Goal: Information Seeking & Learning: Find specific fact

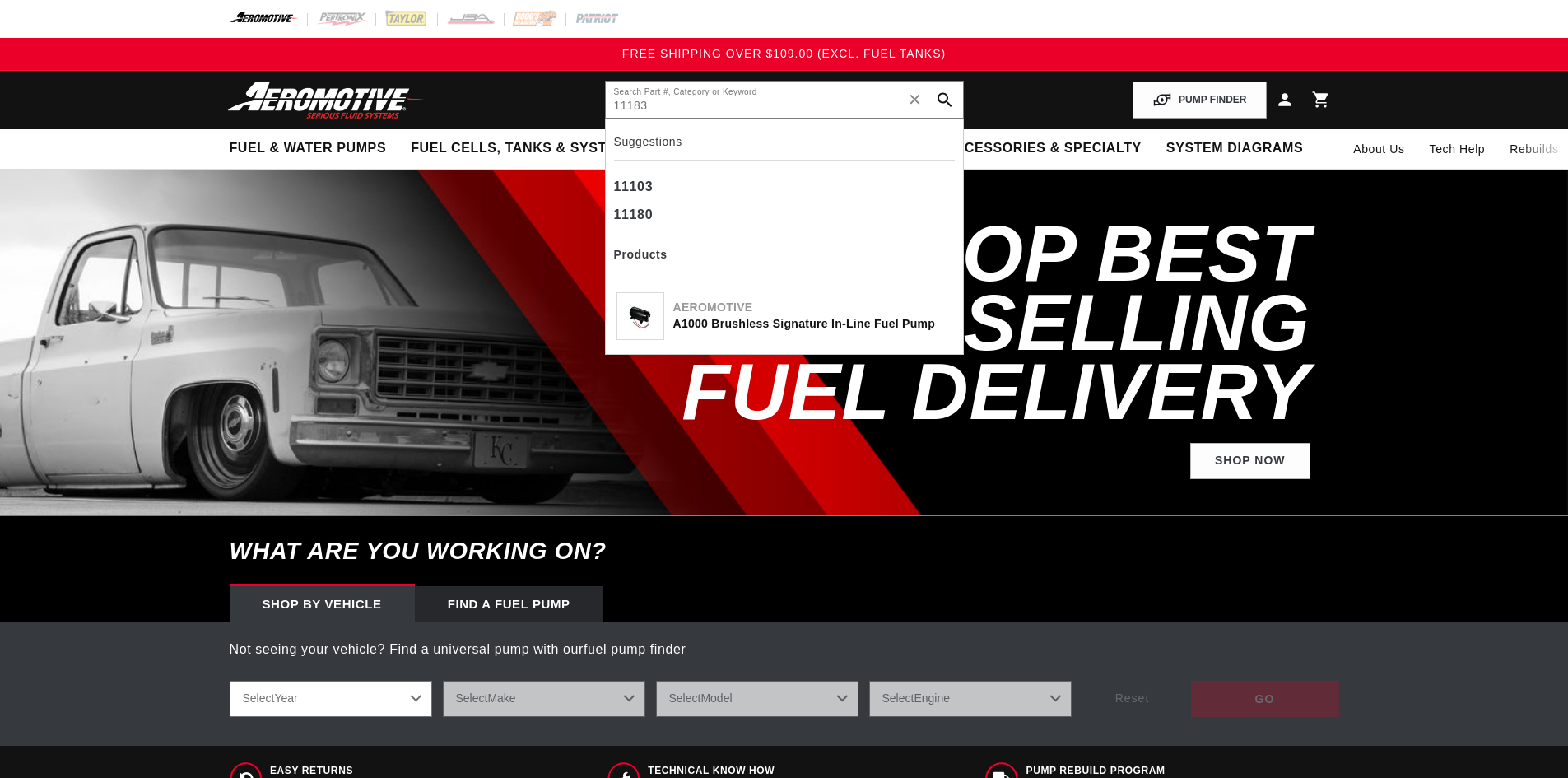
type input "11183"
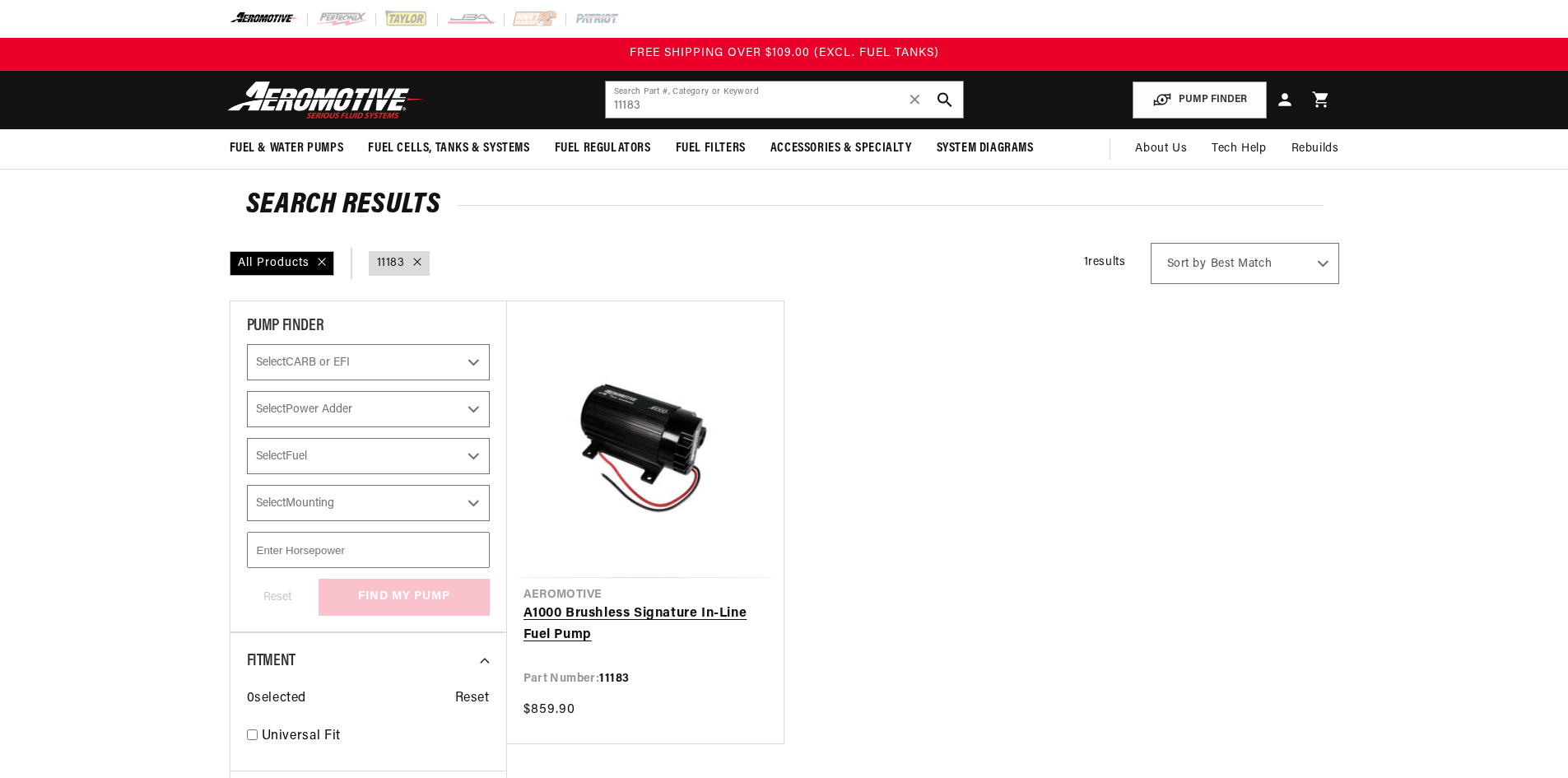
scroll to position [247, 0]
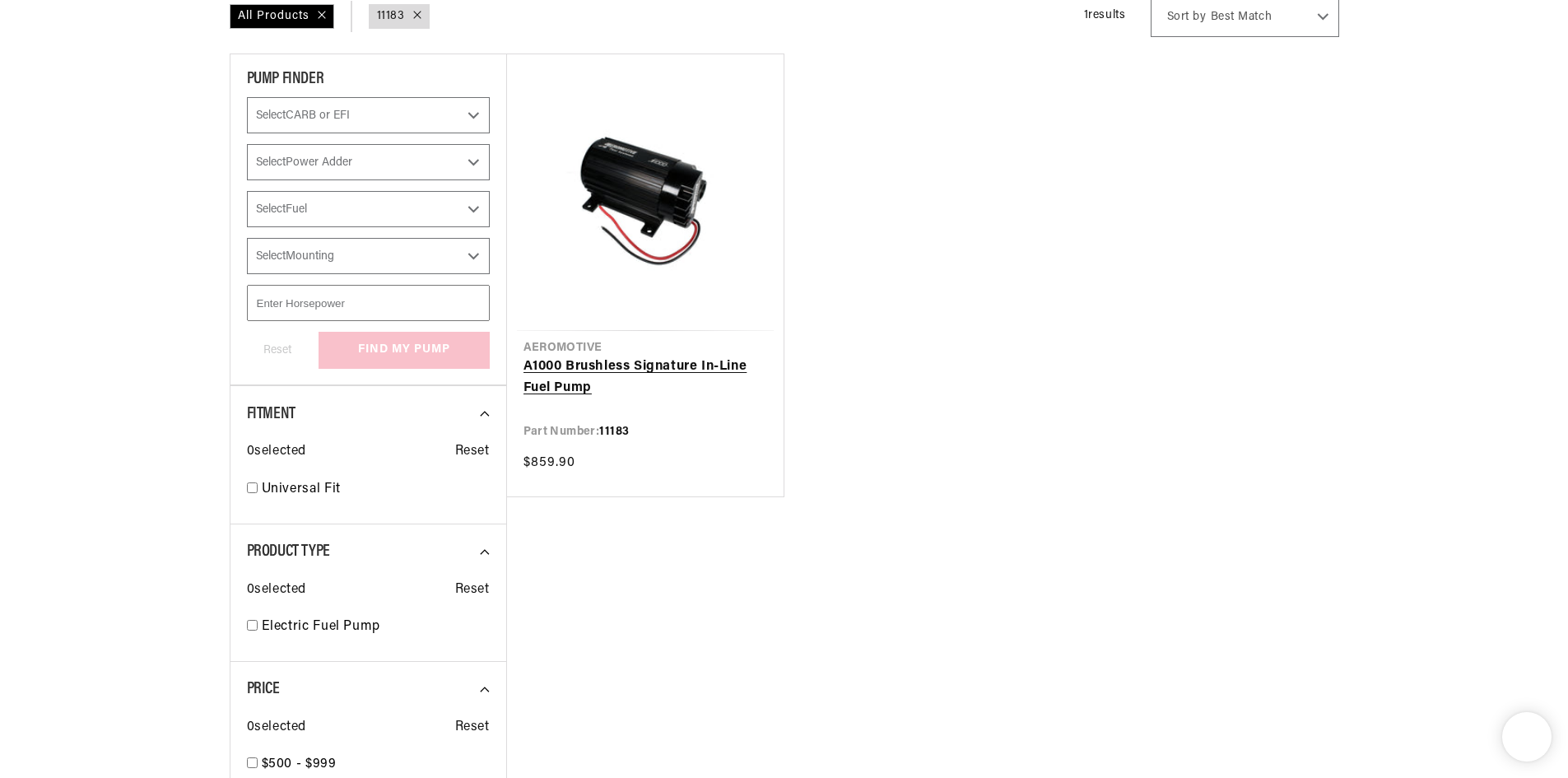
click at [613, 370] on link "A1000 Brushless Signature In-Line Fuel Pump" at bounding box center [645, 377] width 243 height 42
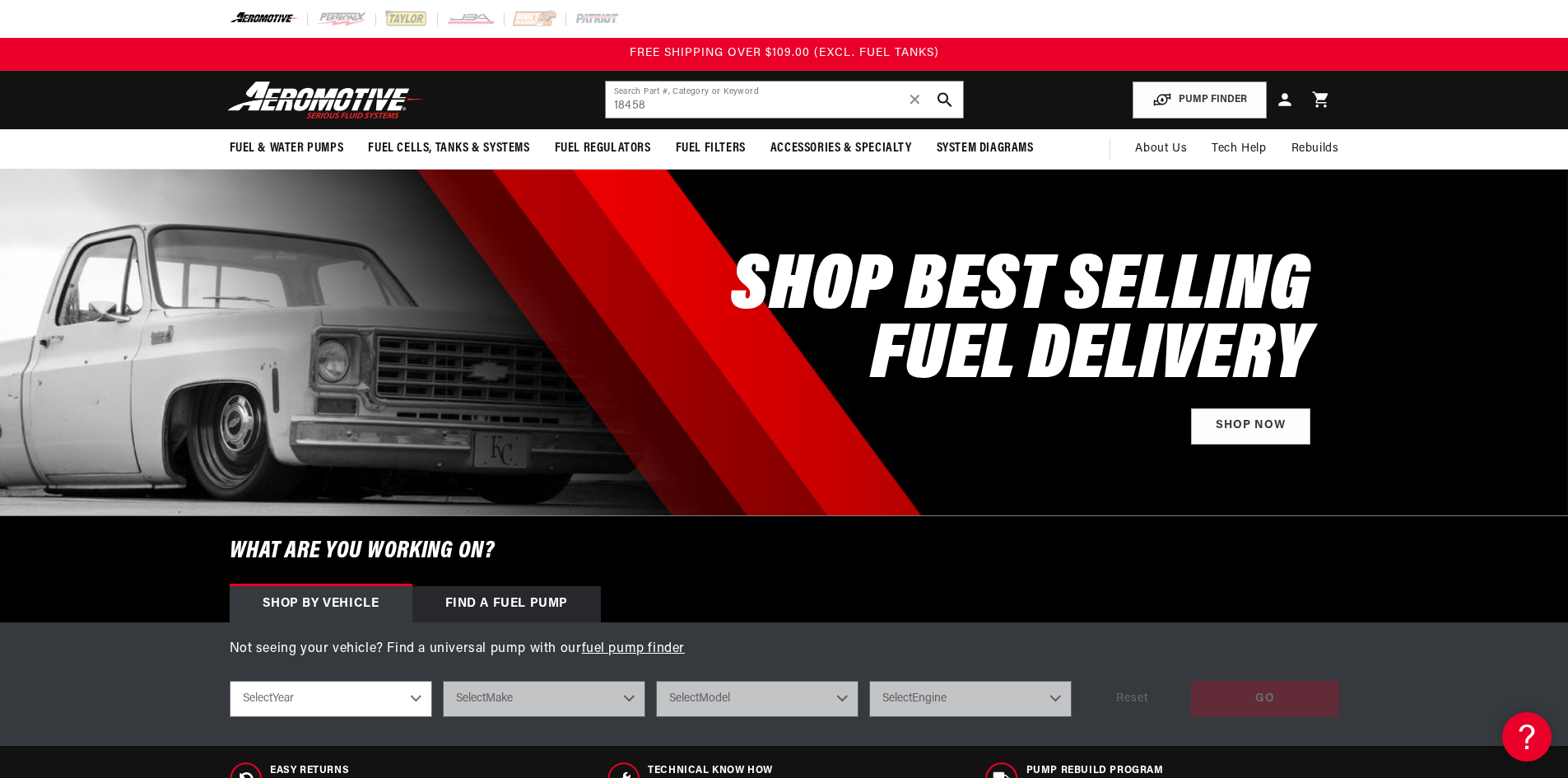
type input "18458"
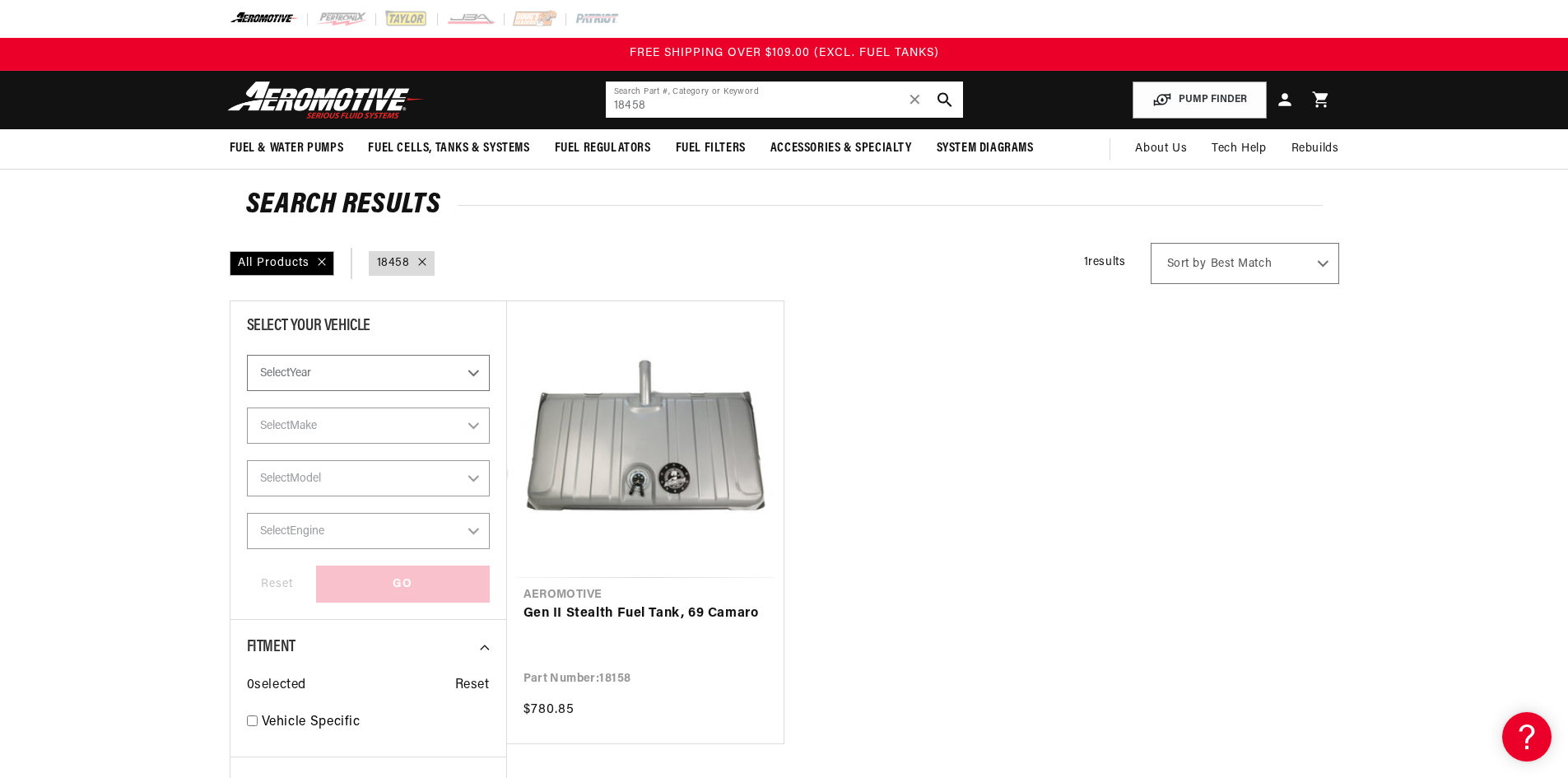
drag, startPoint x: 680, startPoint y: 107, endPoint x: 546, endPoint y: 116, distance: 134.3
click at [549, 119] on header "Fuel & Water Pumps Back In-Tank In-Line Fuel Pumps" at bounding box center [784, 100] width 1191 height 59
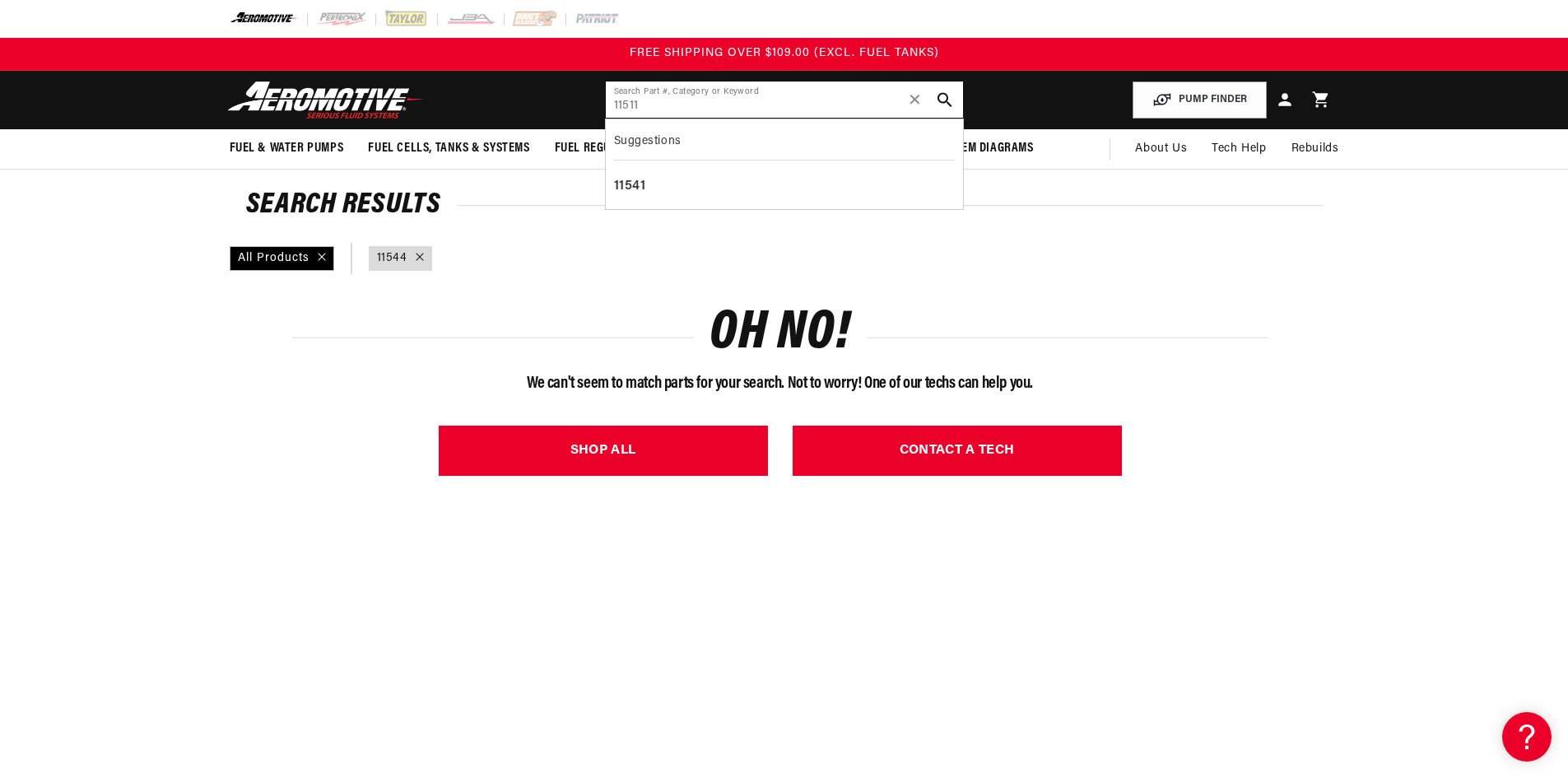
type input "11511"
drag, startPoint x: 584, startPoint y: 109, endPoint x: 564, endPoint y: 110, distance: 20.0
click at [546, 110] on header "Fuel & Water Pumps Back In-Tank In-Line Fuel Pumps" at bounding box center [784, 100] width 1191 height 59
